Goal: Download file/media

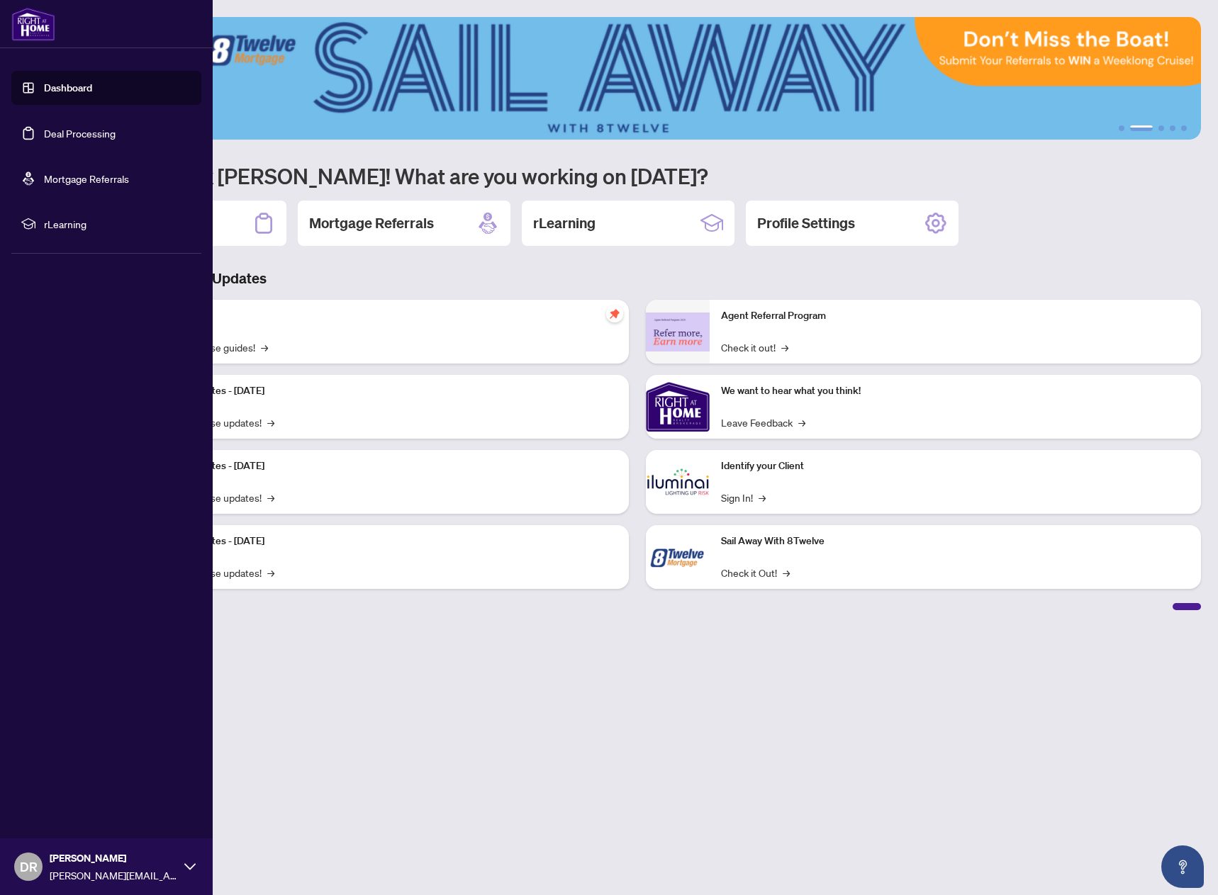
click at [74, 132] on link "Deal Processing" at bounding box center [80, 133] width 72 height 13
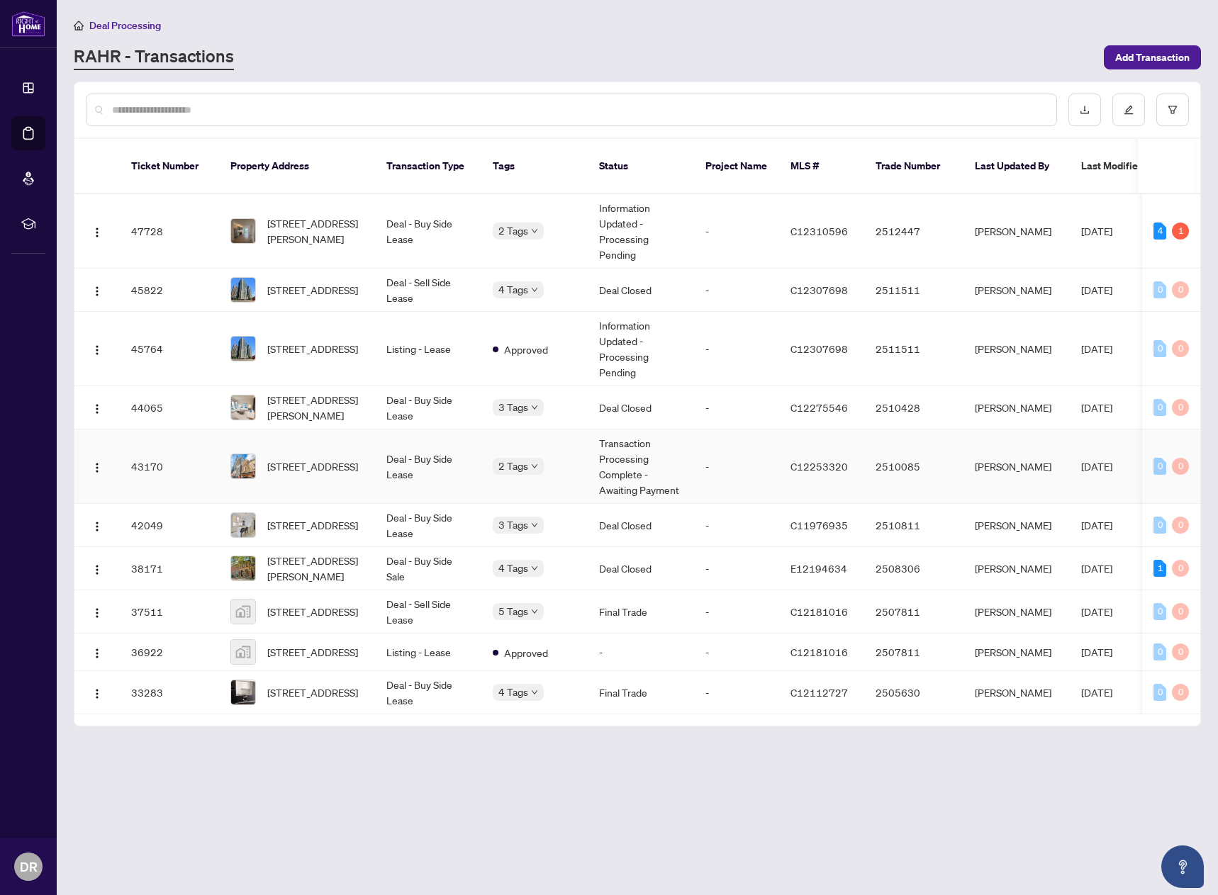
click at [629, 437] on td "Transaction Processing Complete - Awaiting Payment" at bounding box center [641, 467] width 106 height 74
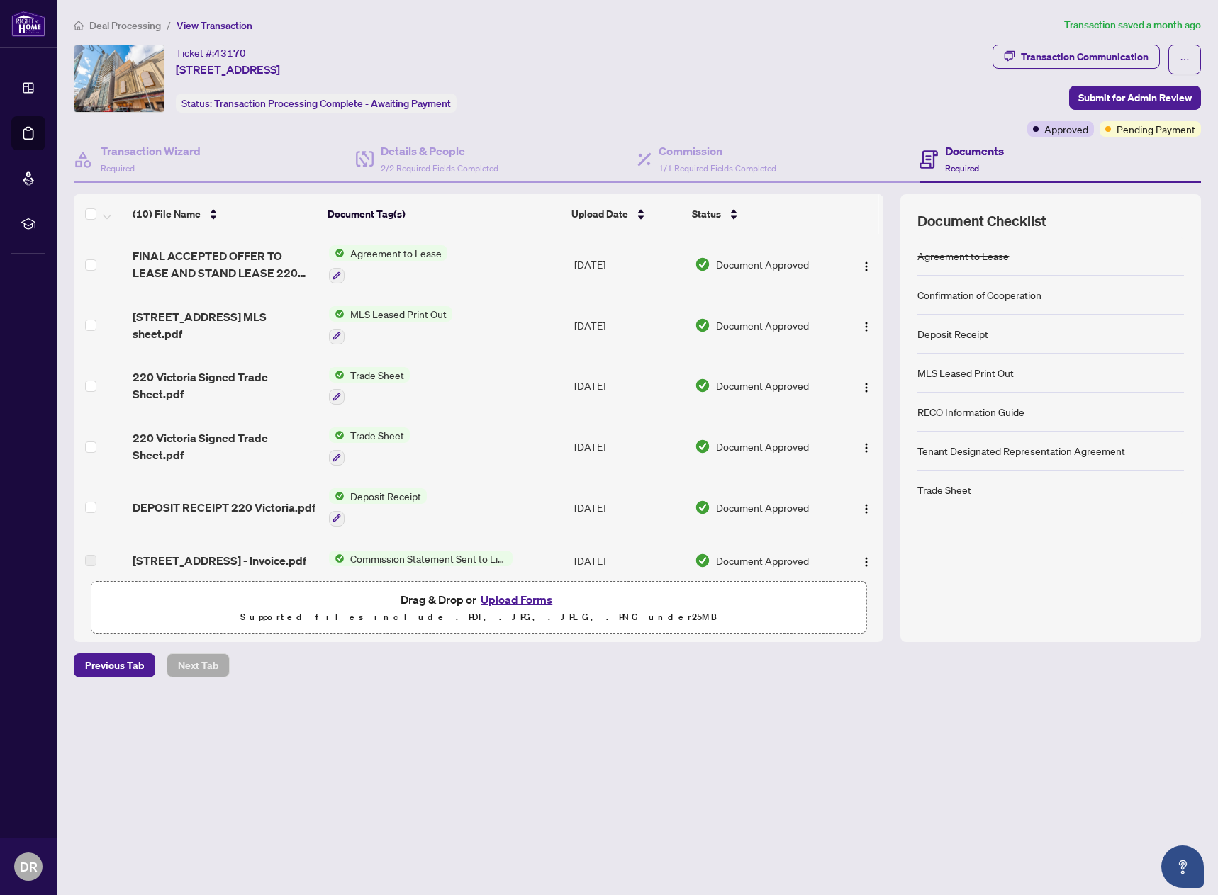
click at [376, 376] on span "Trade Sheet" at bounding box center [377, 375] width 65 height 16
click at [245, 386] on span "220 Victoria Signed Trade Sheet.pdf" at bounding box center [225, 386] width 184 height 34
